Goal: Check status: Check status

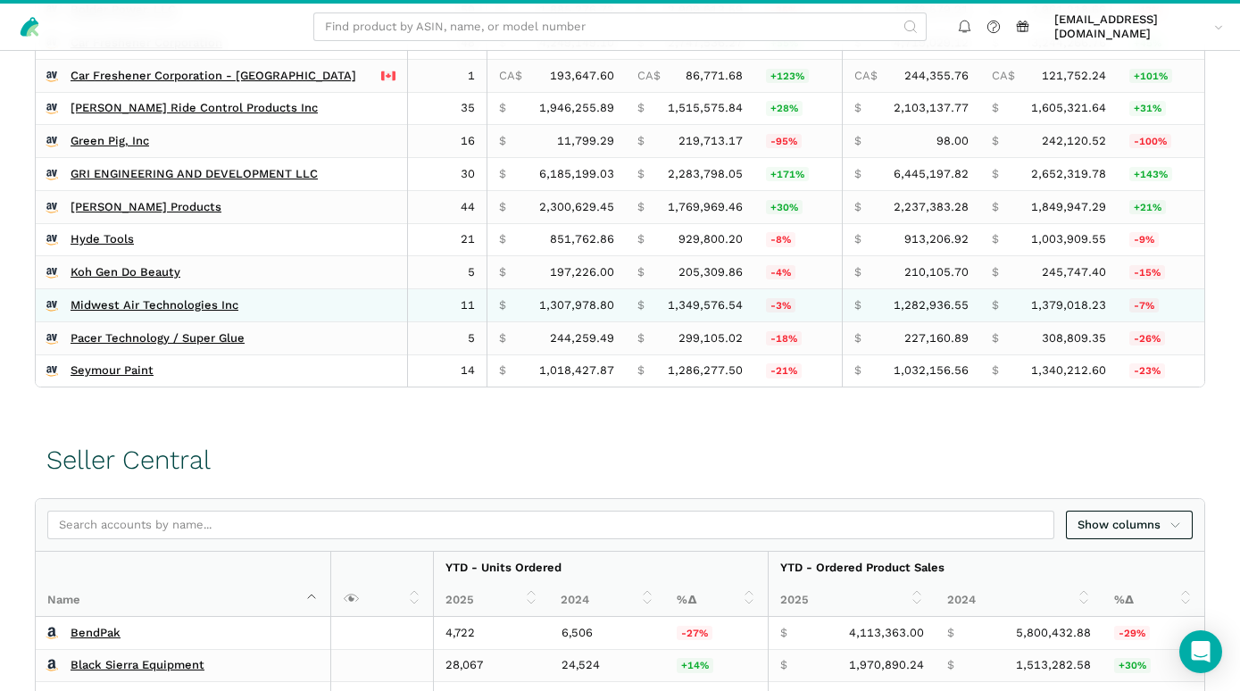
scroll to position [598, 0]
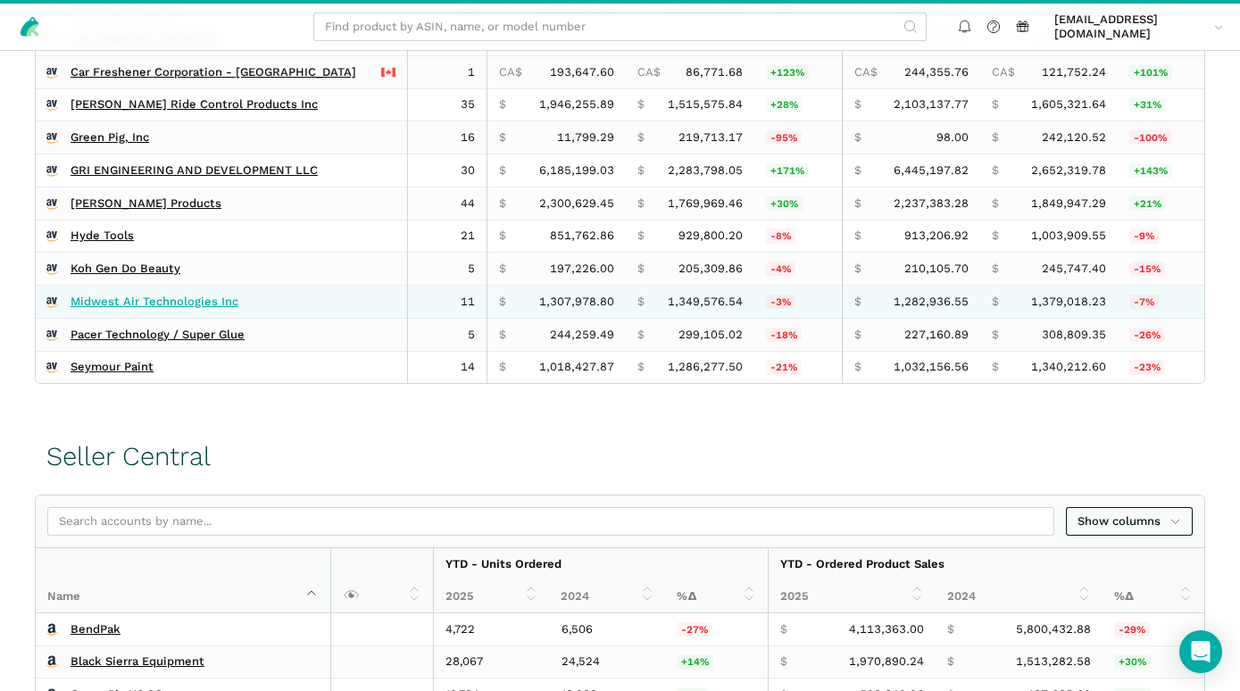
click at [191, 308] on link "Midwest Air Technologies Inc" at bounding box center [155, 302] width 168 height 14
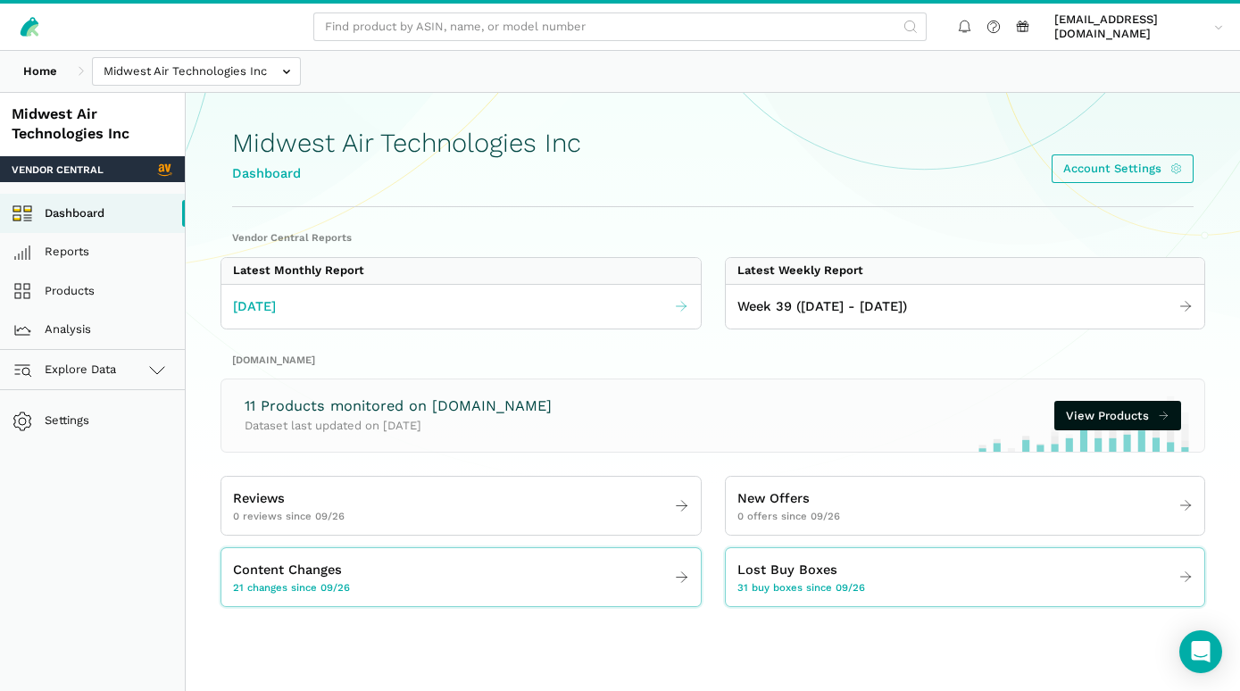
click at [276, 303] on span "[DATE]" at bounding box center [254, 306] width 43 height 21
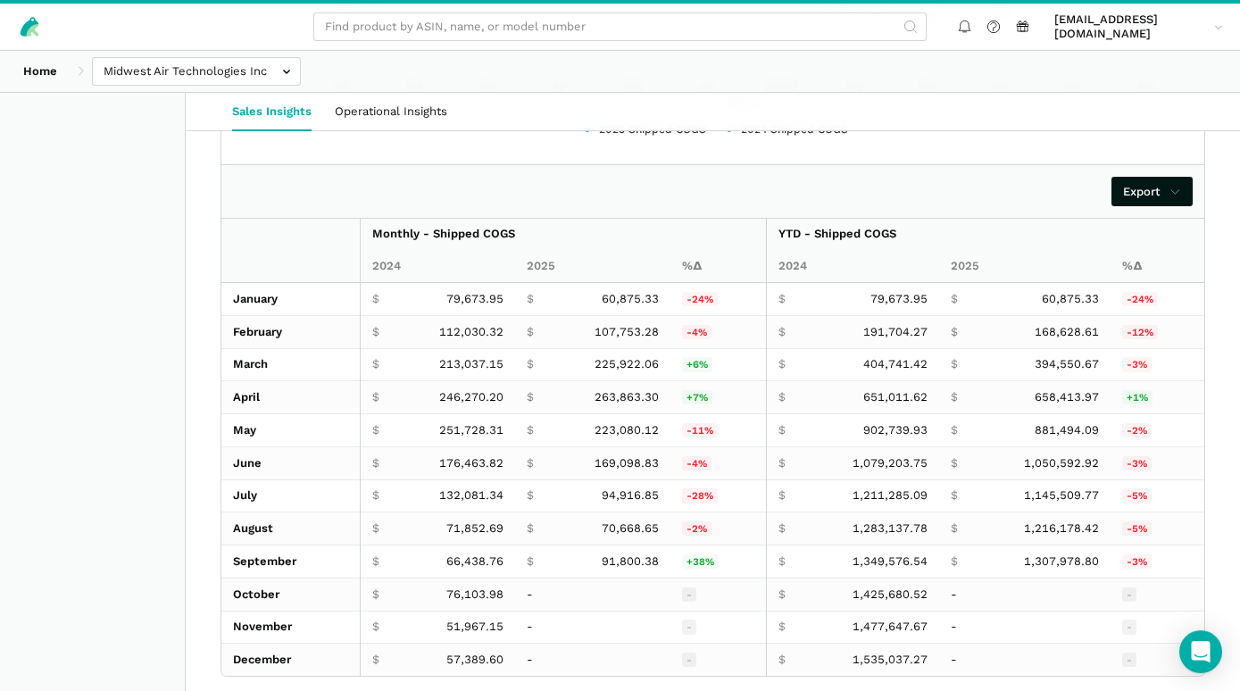
scroll to position [3083, 0]
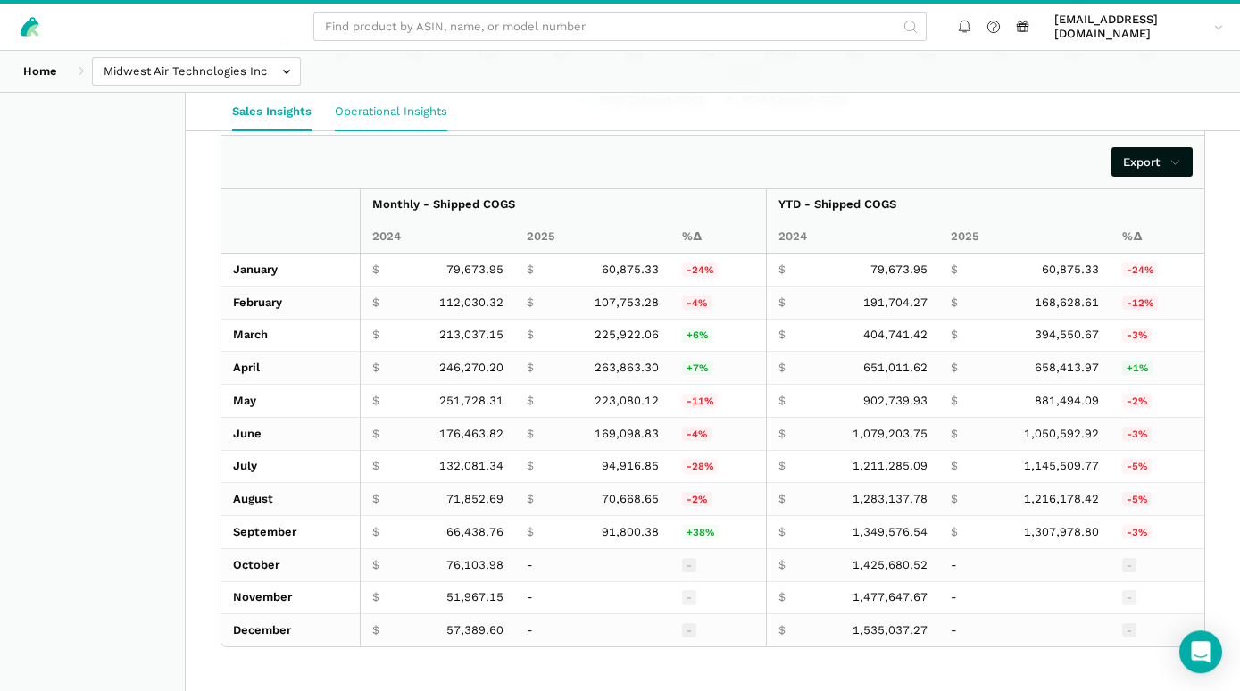
click at [413, 114] on link "Operational Insights" at bounding box center [391, 111] width 136 height 37
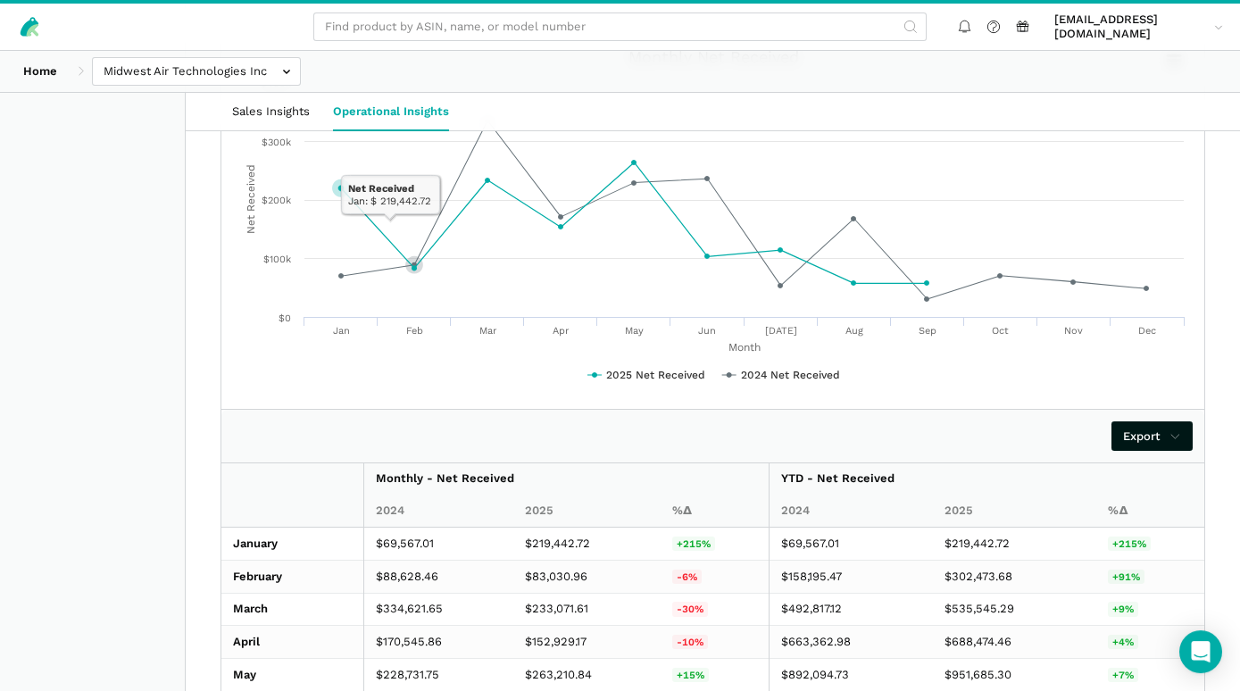
scroll to position [1016, 0]
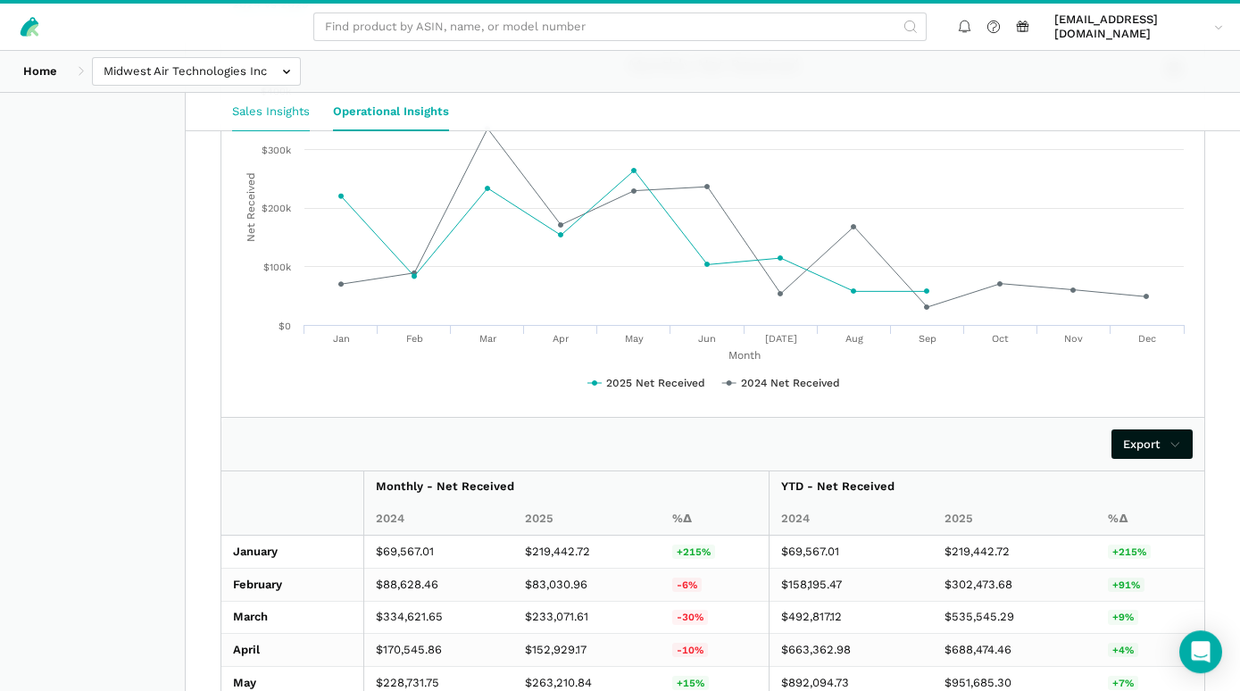
click at [262, 111] on link "Sales Insights" at bounding box center [271, 111] width 101 height 37
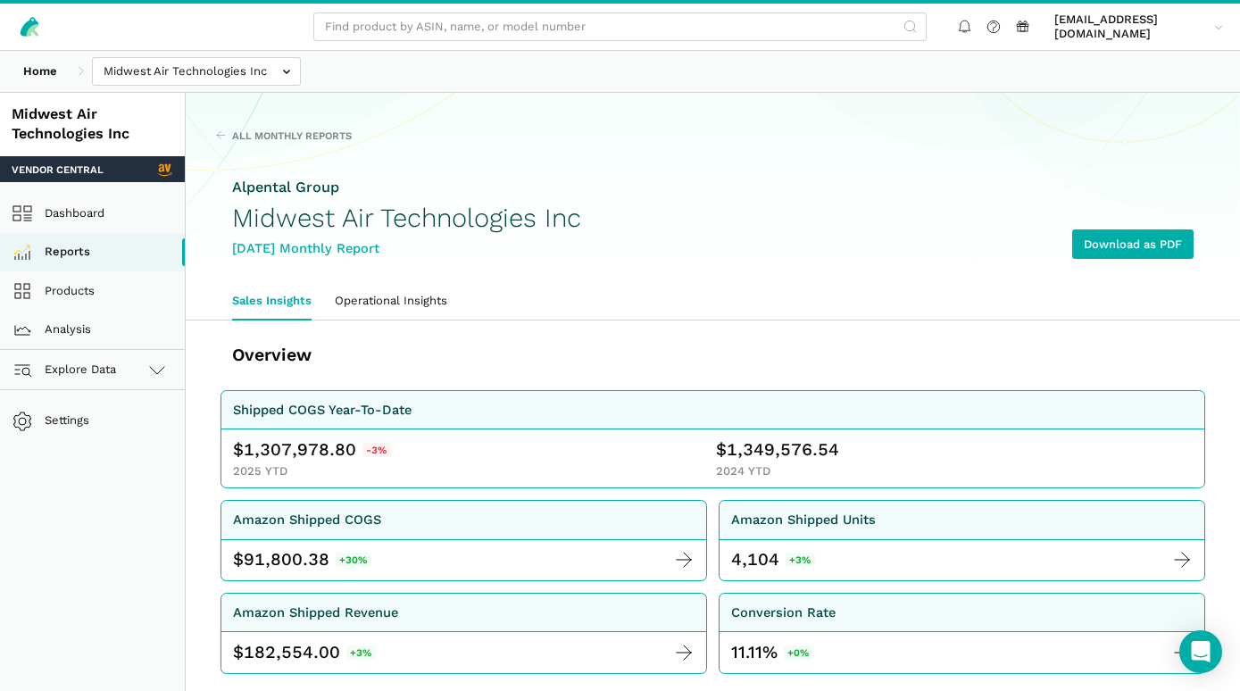
scroll to position [29, 0]
